Goal: Find contact information: Find contact information

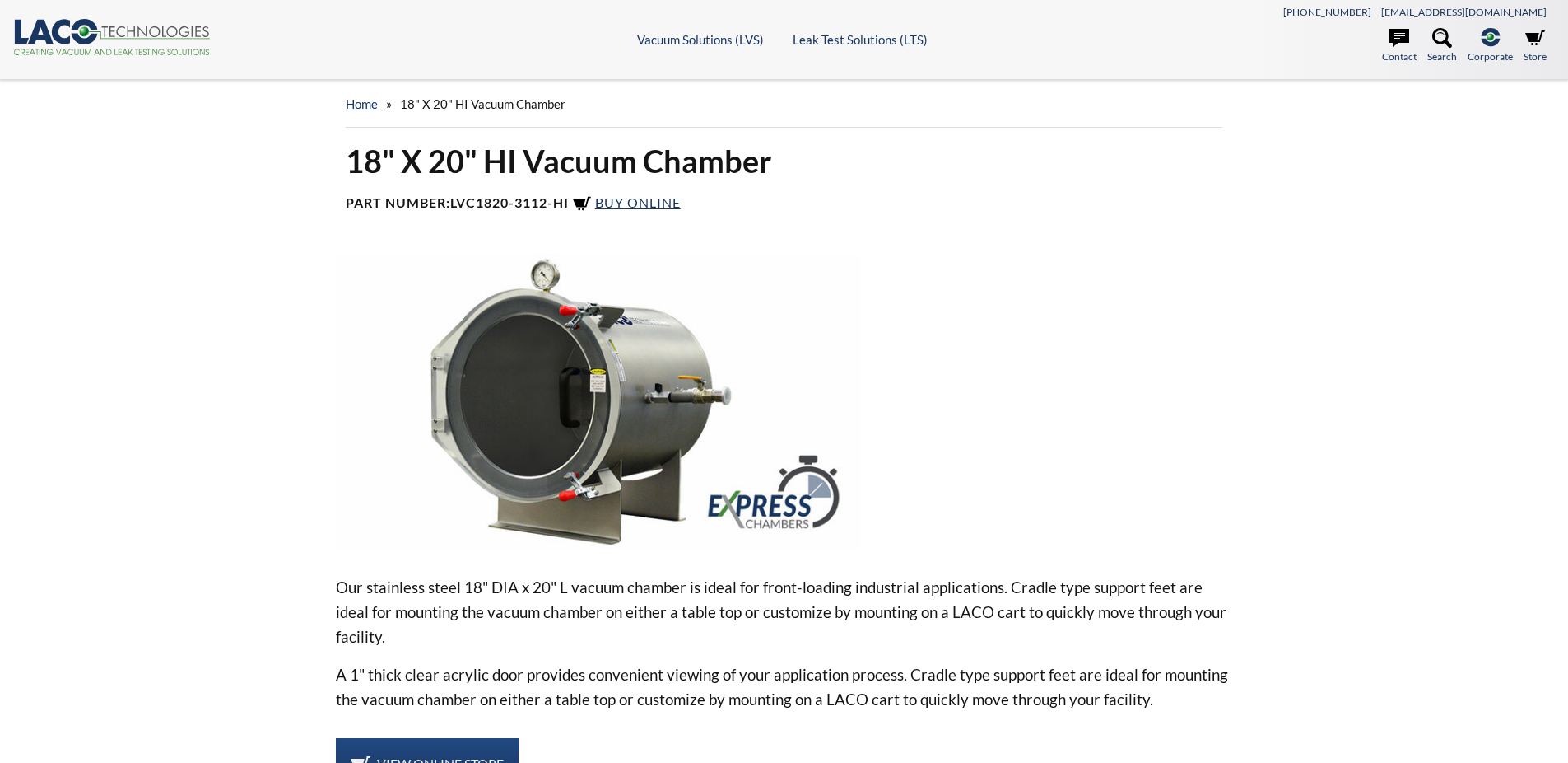
select select "Language Translate Widget"
click at [1393, 55] on link "Contact" at bounding box center [1399, 45] width 34 height 36
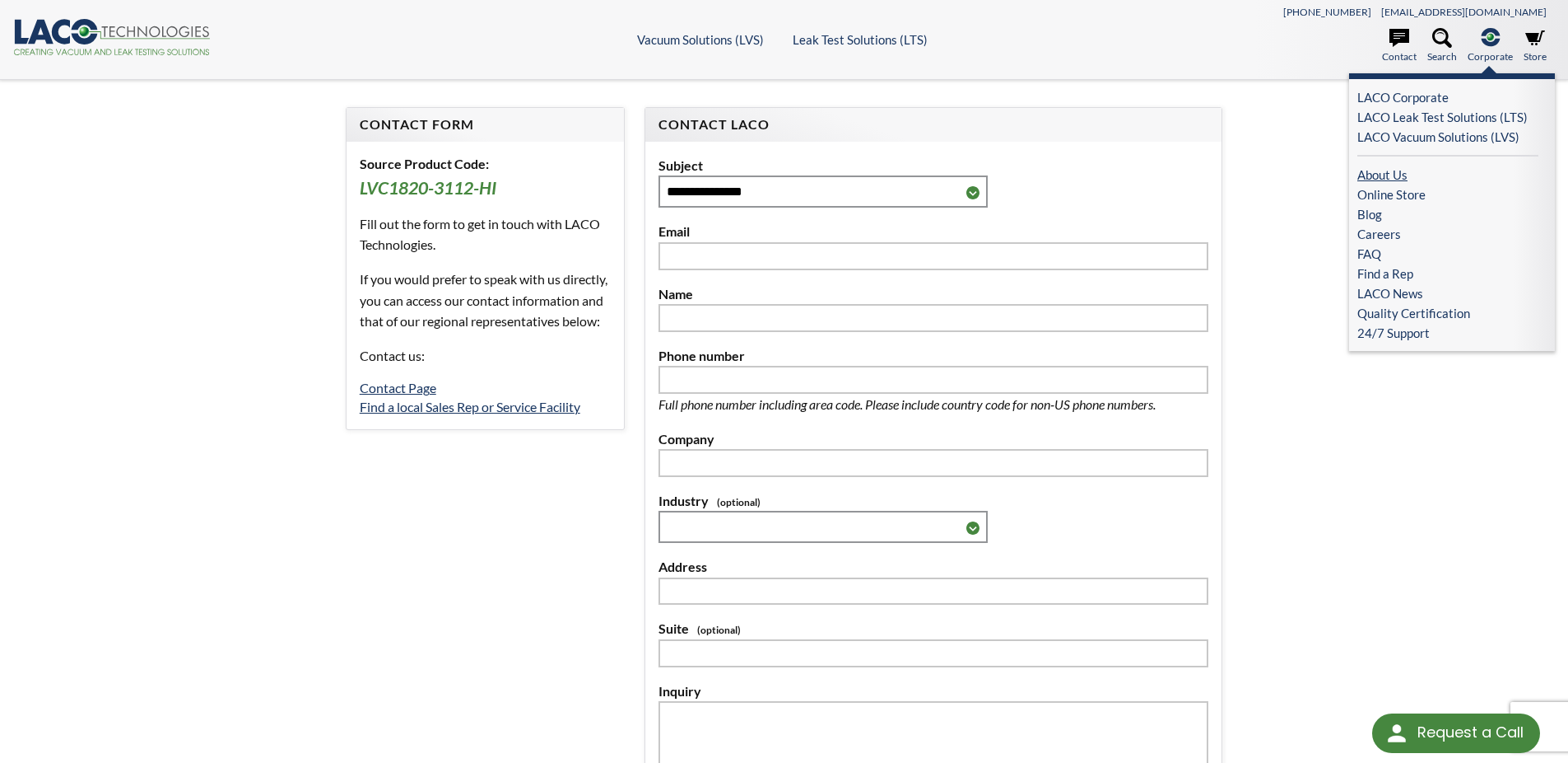
click at [1389, 175] on link "About Us" at bounding box center [1449, 175] width 181 height 20
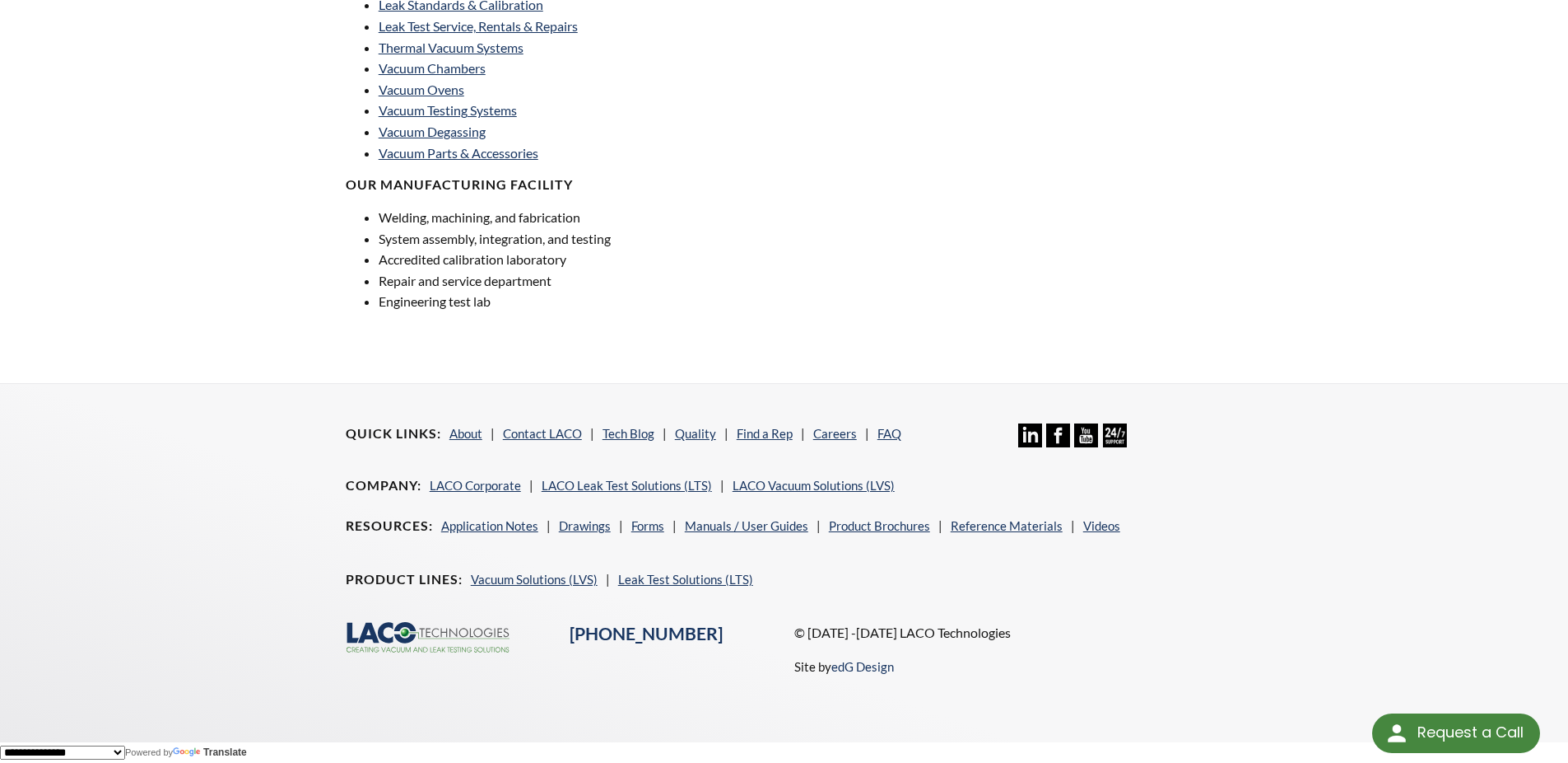
scroll to position [159, 0]
